Goal: Transaction & Acquisition: Purchase product/service

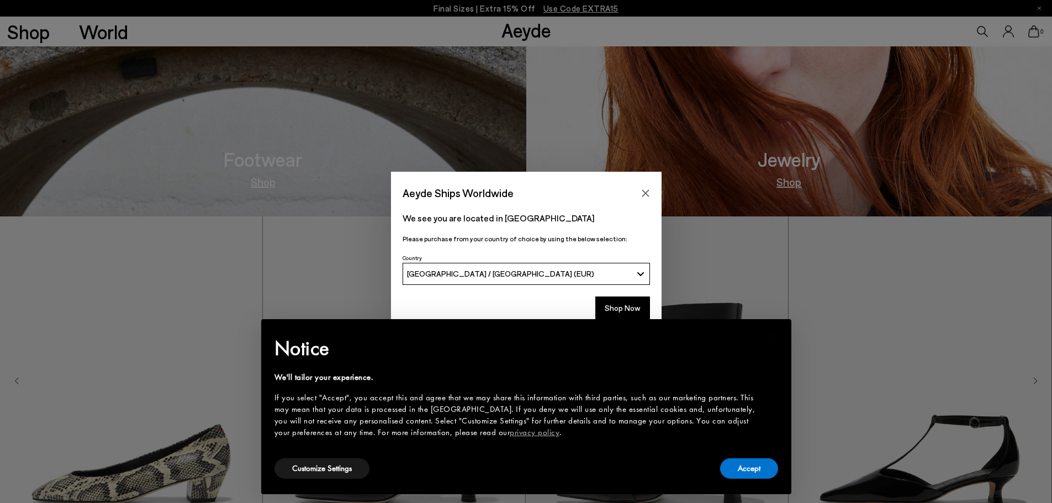
click at [645, 192] on icon "Close" at bounding box center [645, 193] width 9 height 9
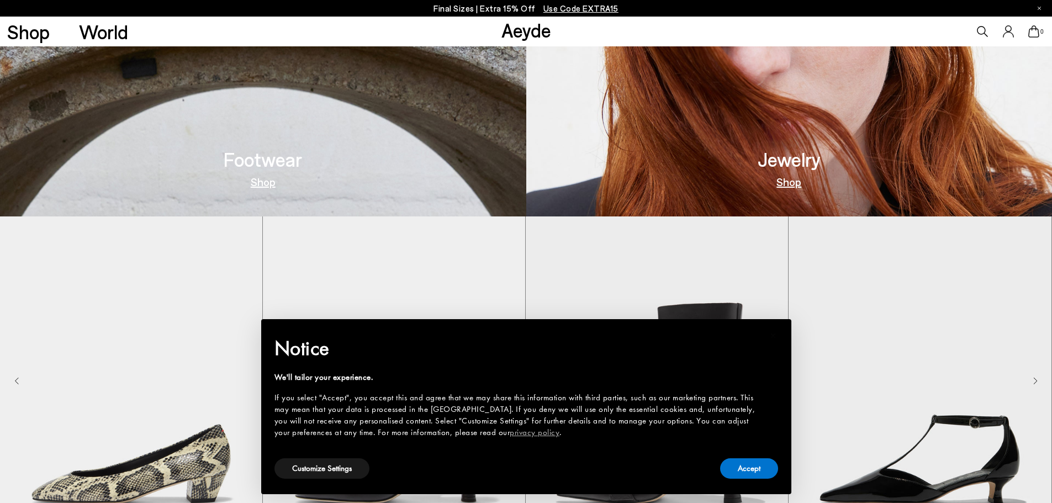
scroll to position [773, 0]
click at [764, 468] on button "Accept" at bounding box center [749, 468] width 58 height 20
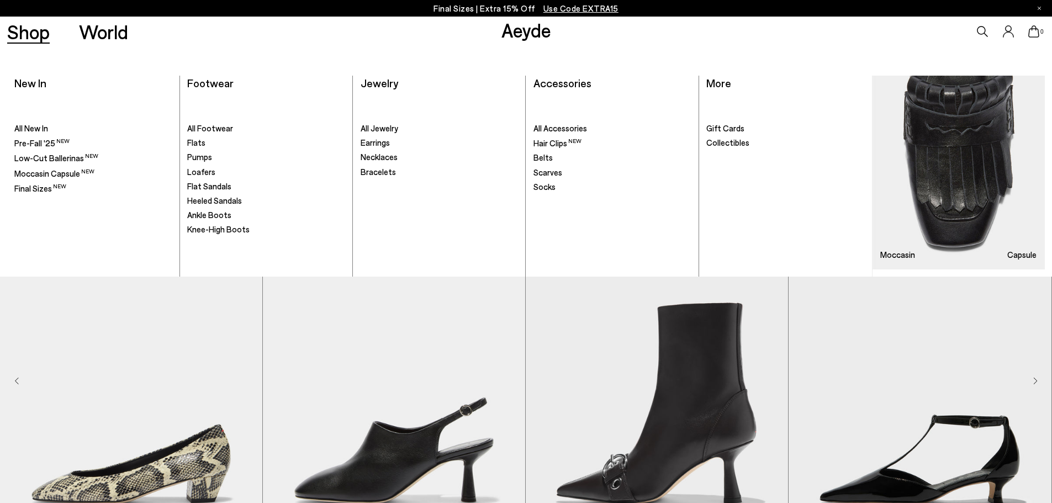
click at [37, 29] on link "Shop" at bounding box center [28, 31] width 43 height 19
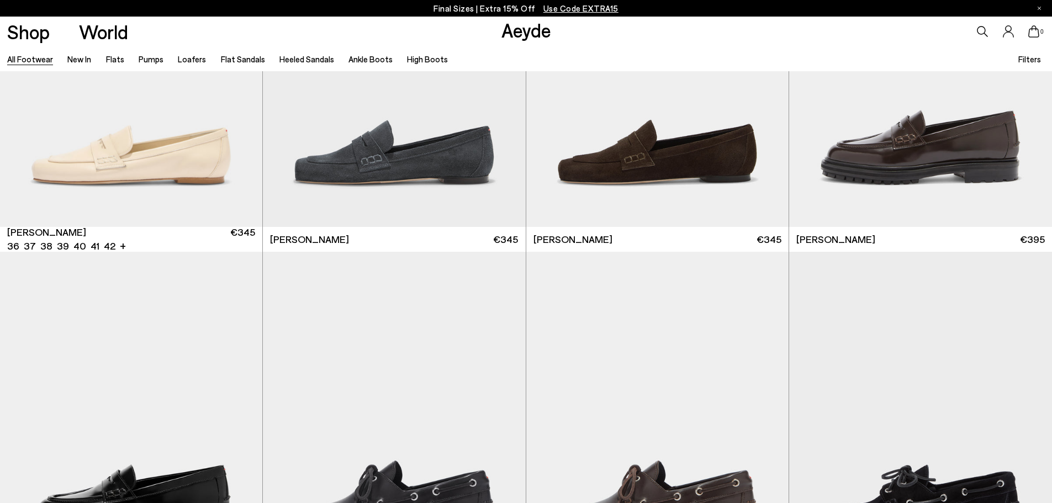
scroll to position [1215, 0]
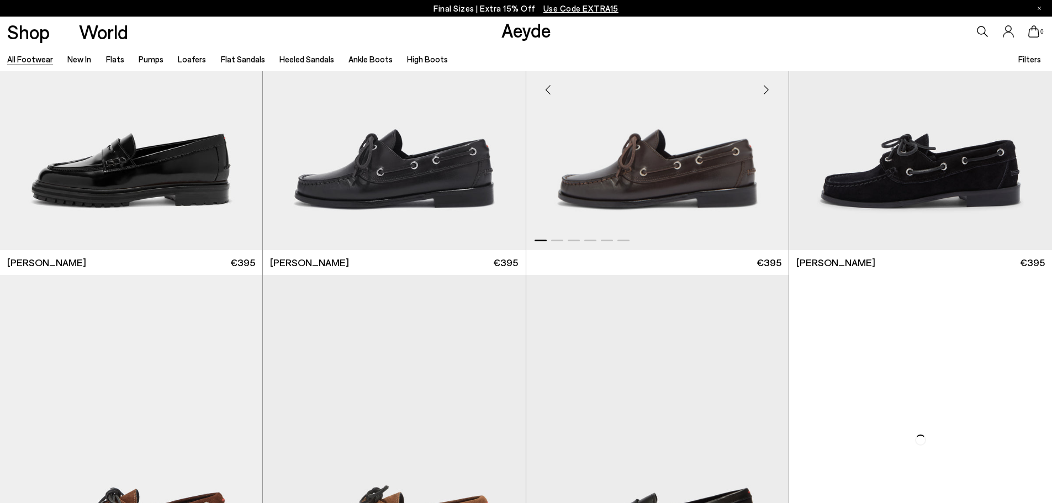
click at [697, 171] on img "1 / 6" at bounding box center [657, 86] width 262 height 330
